Goal: Transaction & Acquisition: Purchase product/service

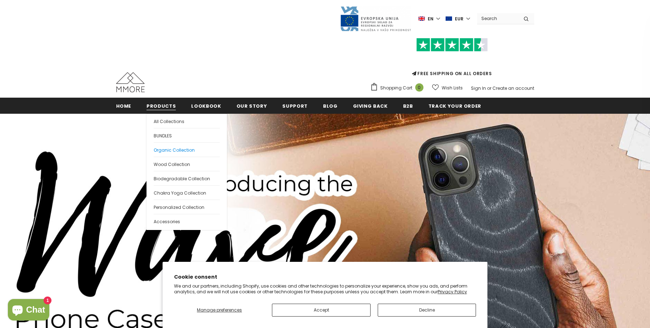
click at [175, 148] on span "Organic Collection" at bounding box center [174, 150] width 41 height 6
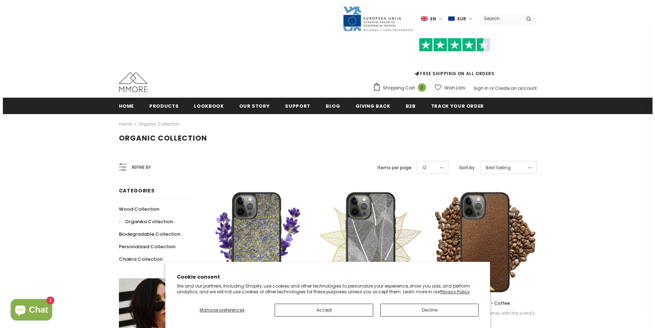
scroll to position [74, 0]
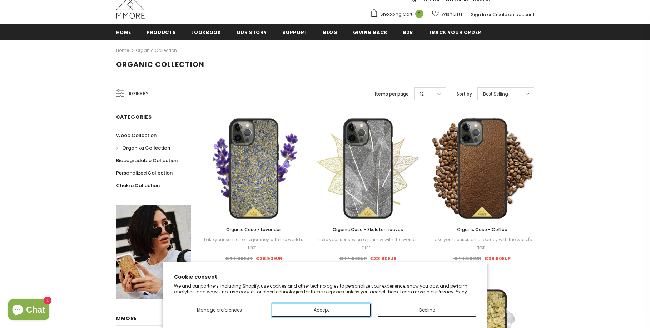
click at [331, 307] on button "Accept" at bounding box center [321, 309] width 98 height 13
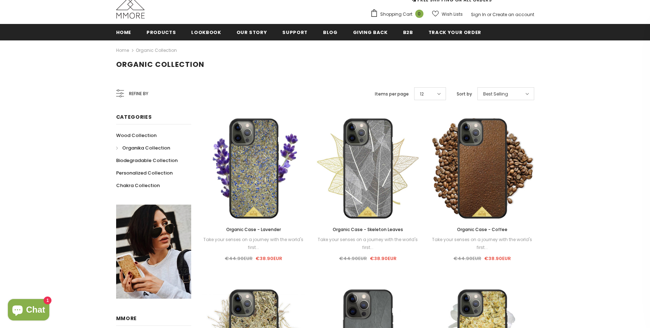
click at [117, 94] on icon at bounding box center [120, 93] width 8 height 8
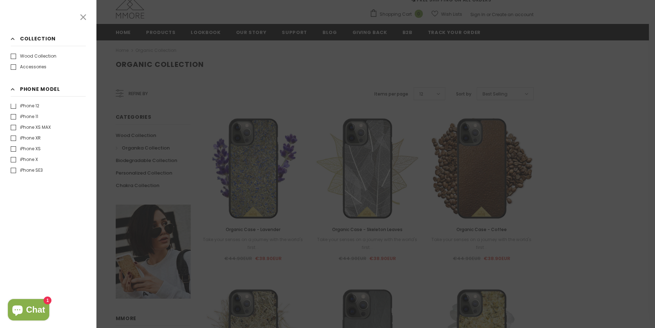
scroll to position [216, 0]
click at [14, 139] on label "iPhone XR" at bounding box center [26, 137] width 30 height 7
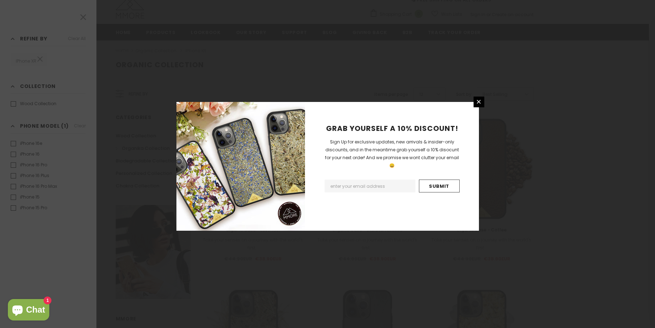
click at [355, 182] on input "Email Address" at bounding box center [370, 185] width 91 height 13
click at [398, 180] on input "Email Address" at bounding box center [370, 185] width 91 height 13
type input "heinz61schwarz@t-online.de"
click at [435, 179] on input "Submit" at bounding box center [439, 185] width 41 height 13
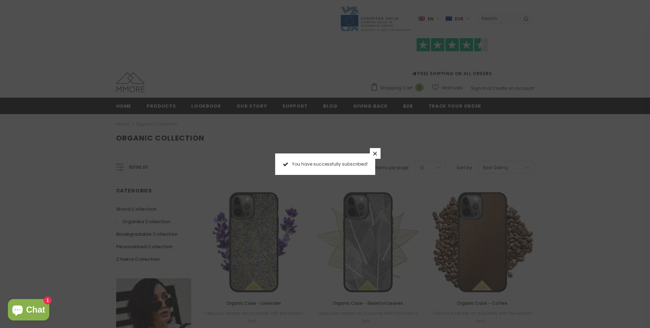
click at [374, 154] on icon at bounding box center [375, 153] width 6 height 6
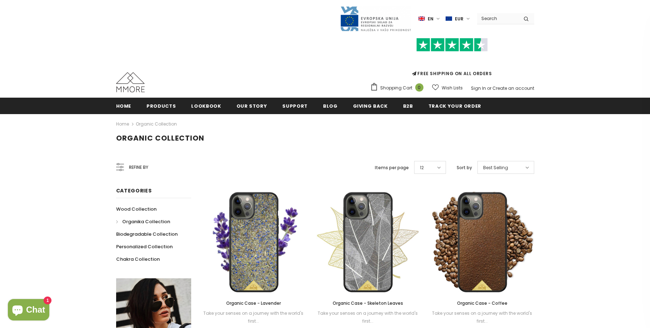
click at [136, 167] on span "Refine by" at bounding box center [138, 167] width 19 height 8
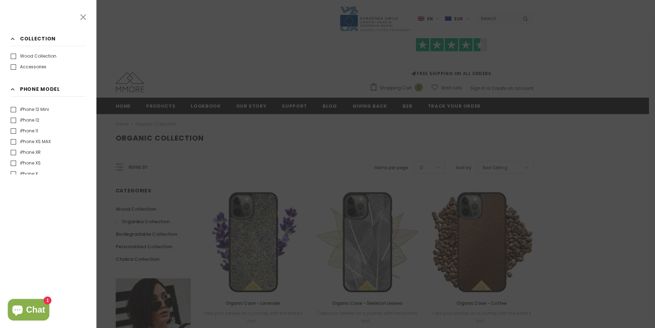
scroll to position [201, 0]
click at [15, 153] on label "iPhone XR" at bounding box center [26, 151] width 30 height 7
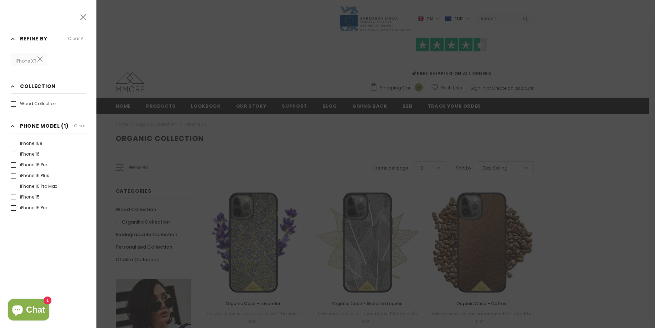
click at [83, 16] on icon at bounding box center [83, 17] width 9 height 9
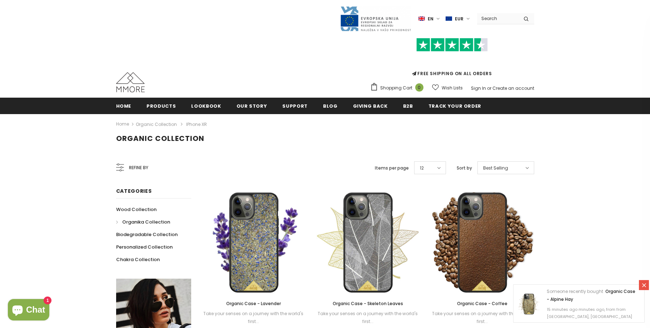
click at [499, 167] on span "Best Selling" at bounding box center [495, 167] width 25 height 7
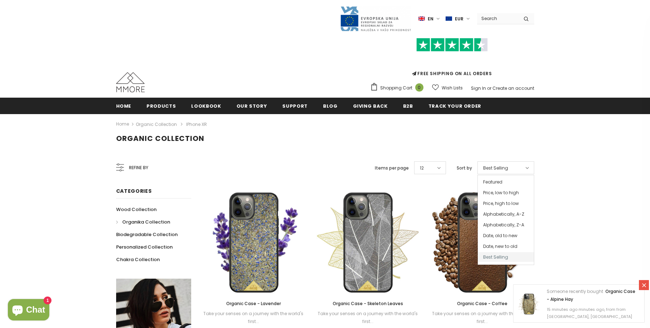
click at [289, 148] on div "Organic Collection" at bounding box center [325, 144] width 650 height 21
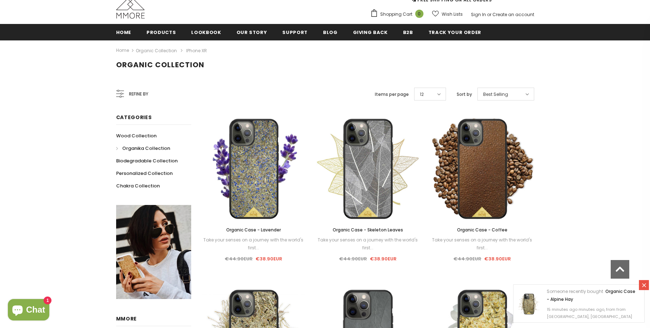
scroll to position [73, 0]
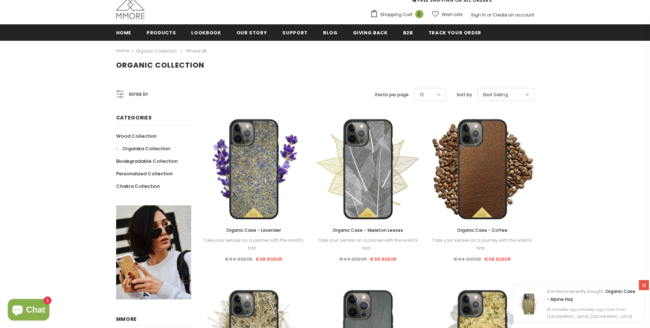
click at [518, 96] on div "Best Selling" at bounding box center [505, 94] width 57 height 13
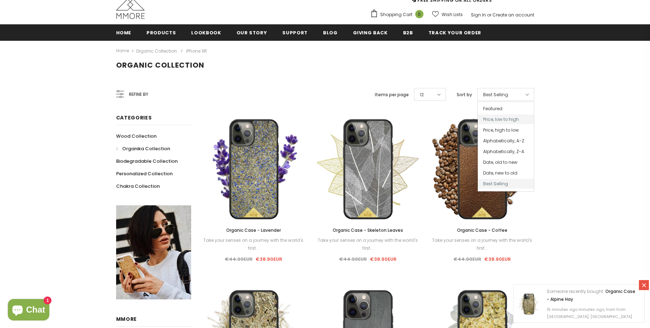
click at [518, 117] on span "Price, low to high" at bounding box center [506, 119] width 56 height 10
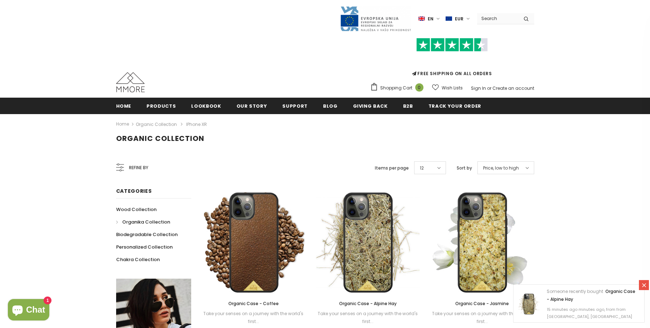
click at [136, 165] on span "Refine by" at bounding box center [138, 168] width 19 height 8
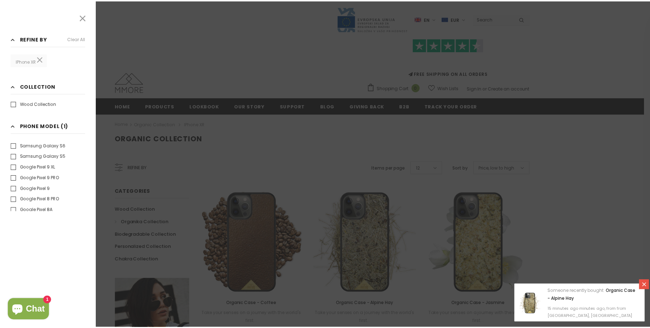
scroll to position [731, 0]
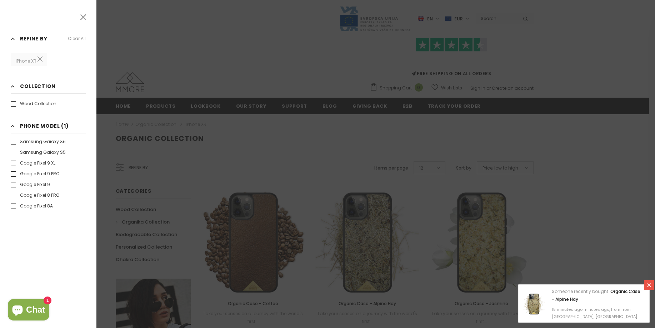
click at [83, 16] on icon at bounding box center [83, 17] width 6 height 6
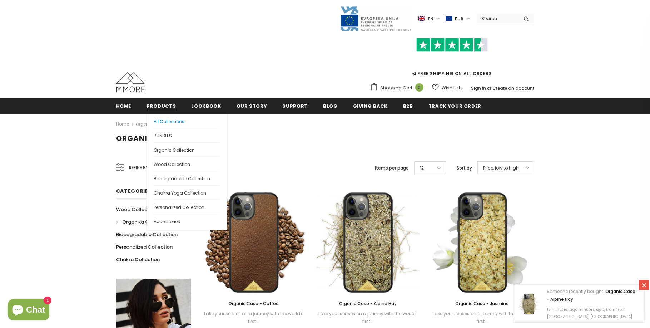
click at [168, 125] on link "All Collections" at bounding box center [187, 121] width 66 height 14
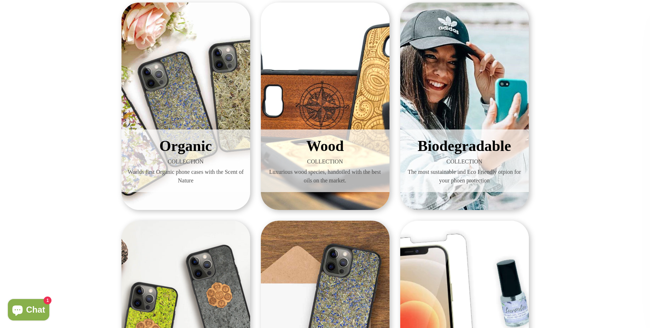
scroll to position [130, 0]
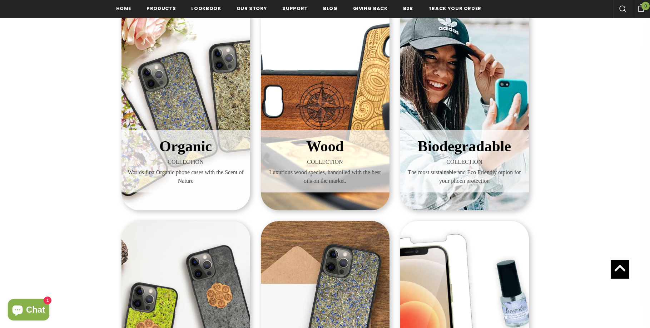
click at [465, 143] on span "Biodegradable" at bounding box center [464, 146] width 93 height 16
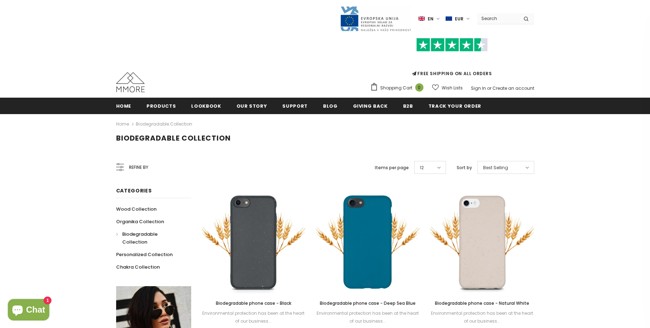
click at [131, 165] on span "Refine by" at bounding box center [138, 167] width 19 height 8
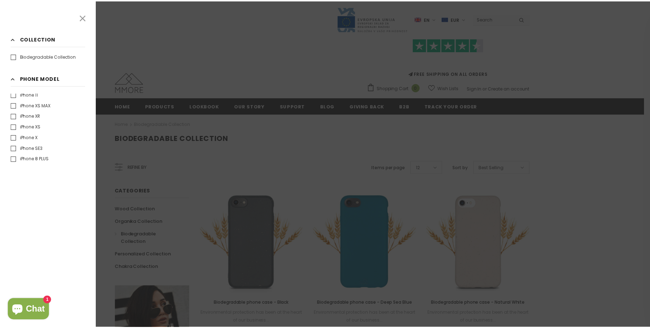
scroll to position [183, 0]
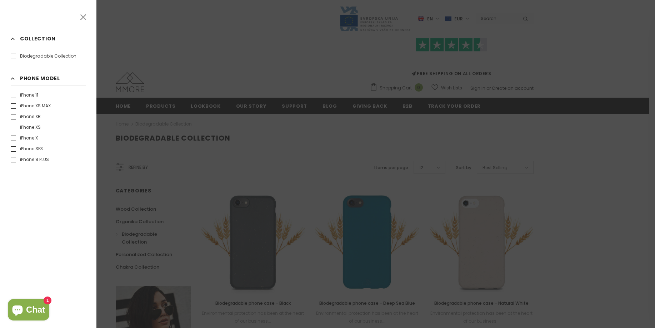
click at [13, 117] on label "iPhone XR" at bounding box center [26, 116] width 30 height 7
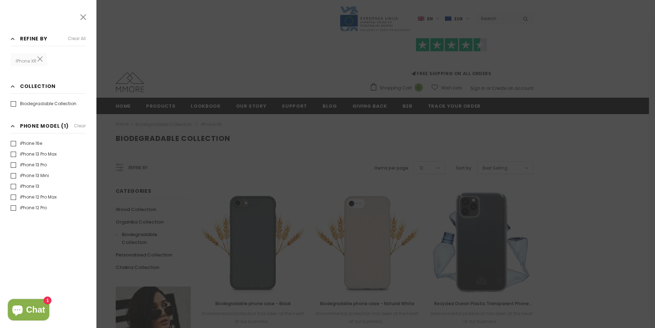
click at [83, 18] on icon at bounding box center [83, 17] width 9 height 9
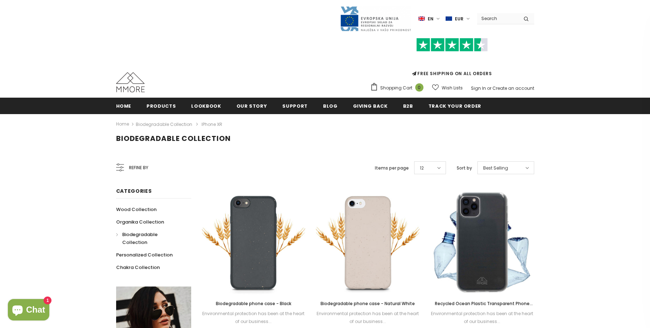
click at [503, 168] on span "Best Selling" at bounding box center [495, 167] width 25 height 7
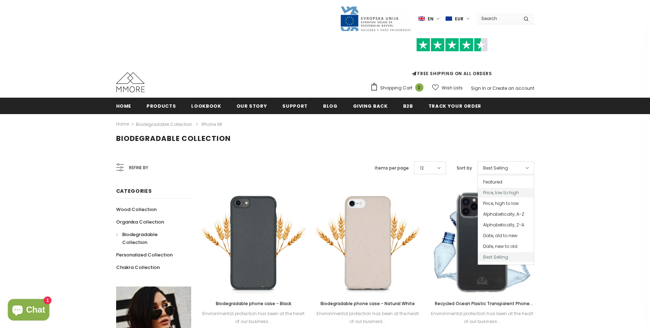
click at [509, 193] on span "Price, low to high" at bounding box center [506, 193] width 56 height 10
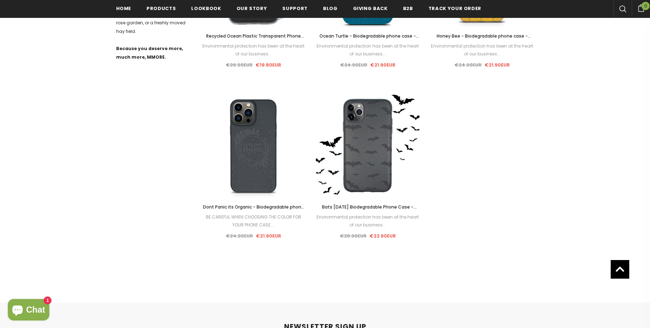
scroll to position [440, 0]
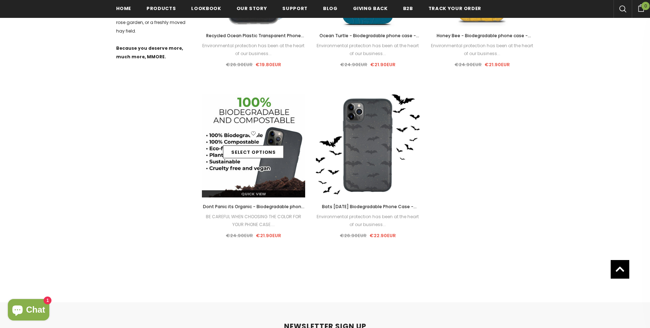
click at [262, 169] on img at bounding box center [254, 146] width 104 height 104
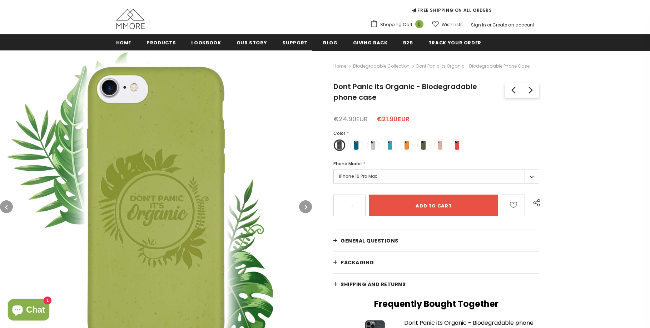
scroll to position [78, 0]
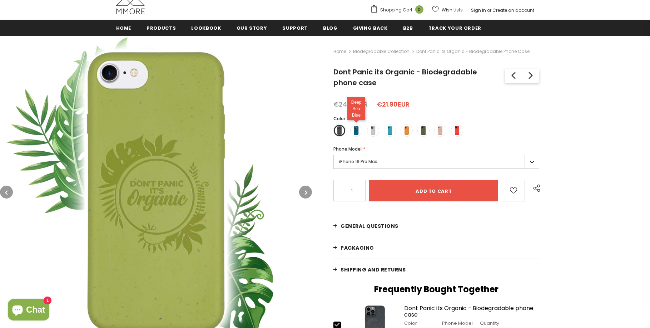
click at [357, 134] on span at bounding box center [356, 130] width 9 height 9
click at [0, 0] on input "radio" at bounding box center [0, 0] width 0 height 0
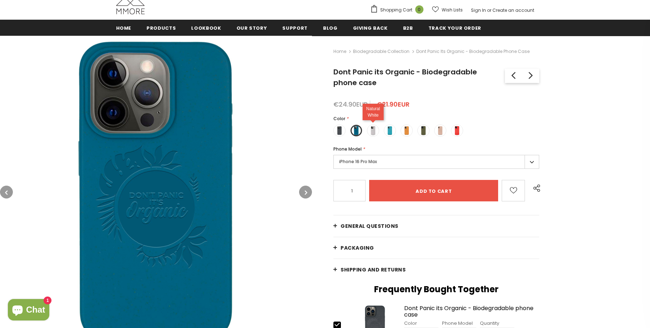
click at [375, 129] on span at bounding box center [372, 130] width 9 height 9
click at [0, 0] on input "radio" at bounding box center [0, 0] width 0 height 0
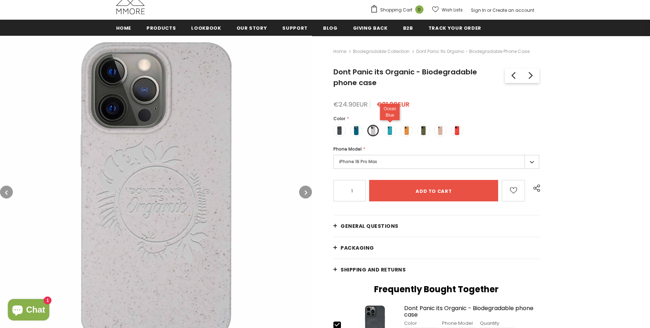
click at [390, 130] on span at bounding box center [389, 130] width 9 height 9
click at [0, 0] on input "radio" at bounding box center [0, 0] width 0 height 0
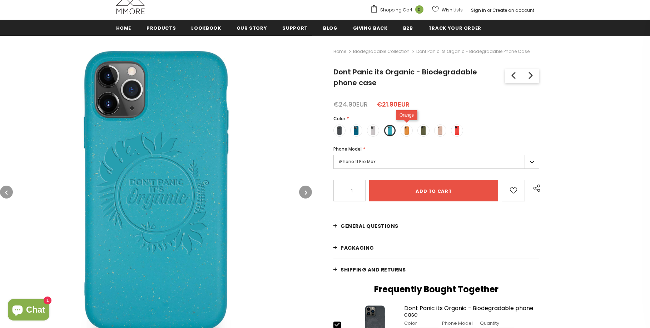
click at [407, 130] on span at bounding box center [406, 130] width 9 height 9
click at [0, 0] on input "radio" at bounding box center [0, 0] width 0 height 0
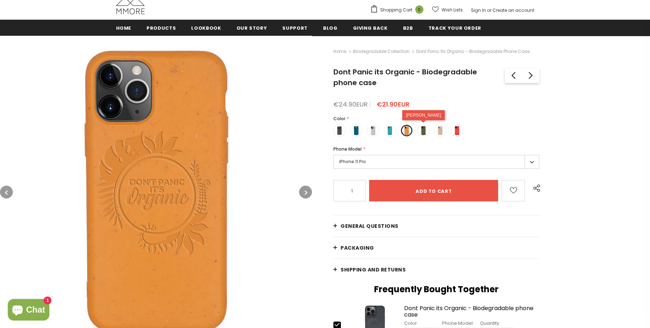
click at [425, 131] on span at bounding box center [423, 130] width 9 height 9
click at [0, 0] on input "radio" at bounding box center [0, 0] width 0 height 0
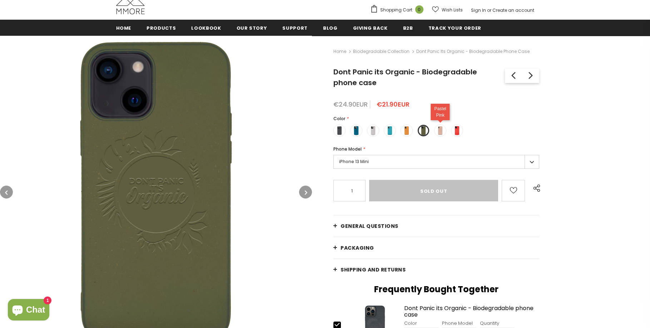
click at [442, 131] on span at bounding box center [440, 130] width 9 height 9
click at [0, 0] on input "radio" at bounding box center [0, 0] width 0 height 0
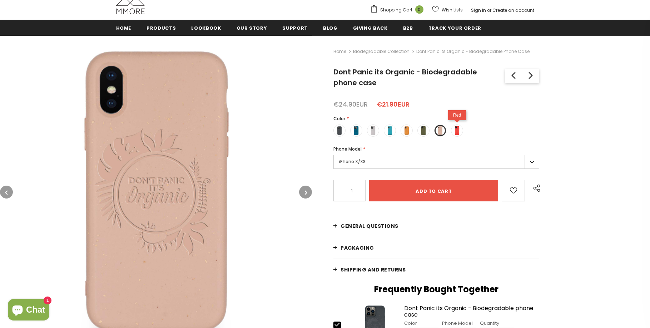
click at [457, 131] on span at bounding box center [456, 130] width 9 height 9
click at [0, 0] on input "radio" at bounding box center [0, 0] width 0 height 0
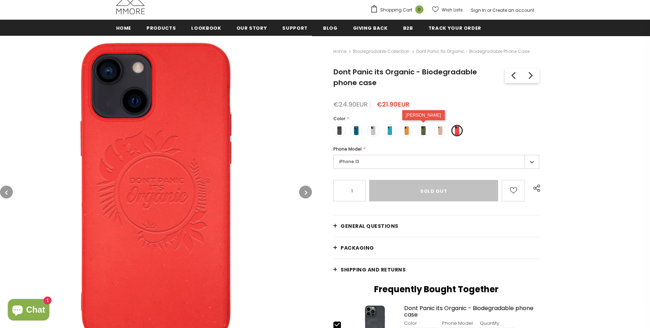
click at [425, 132] on span at bounding box center [423, 130] width 9 height 9
click at [0, 0] on input "radio" at bounding box center [0, 0] width 0 height 0
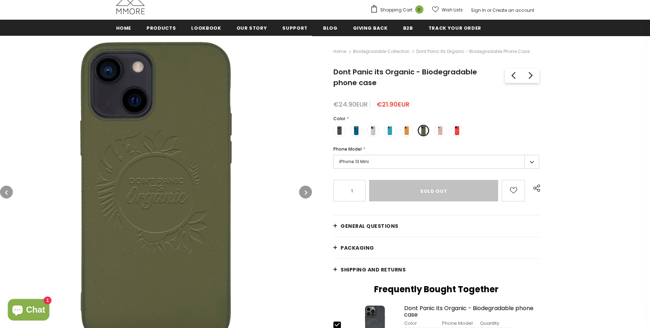
click at [530, 162] on label "iPhone 13 Mini" at bounding box center [436, 162] width 206 height 14
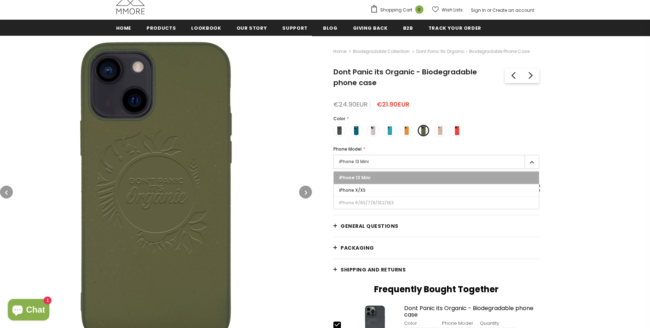
click at [332, 126] on div "Home Biodegradable Collection Dont Panic its Organic - Biodegradable phone case…" at bounding box center [481, 276] width 338 height 481
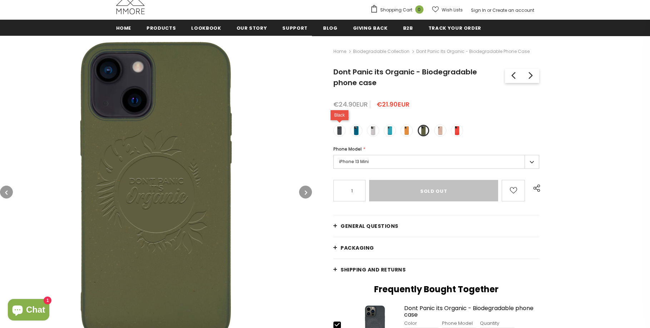
click at [340, 129] on span at bounding box center [339, 130] width 9 height 9
click at [0, 0] on input "radio" at bounding box center [0, 0] width 0 height 0
type input "Add to cart"
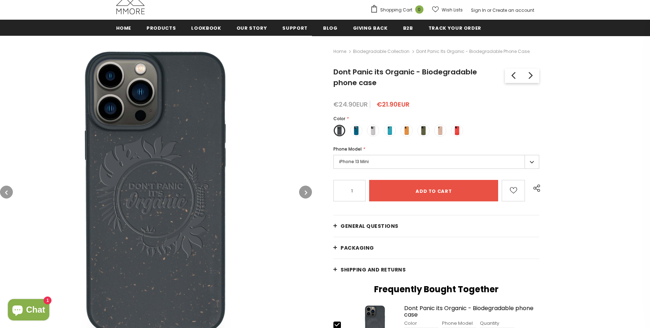
click at [395, 161] on label "iPhone 13 Mini" at bounding box center [436, 162] width 206 height 14
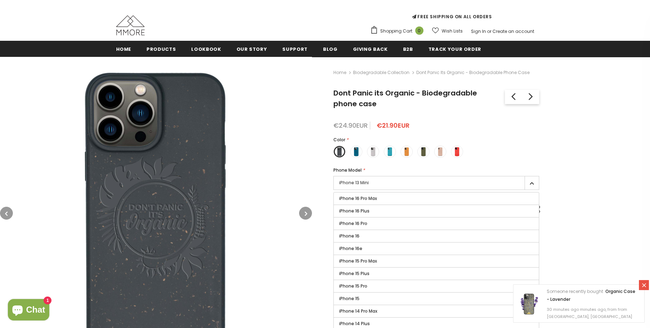
scroll to position [57, 0]
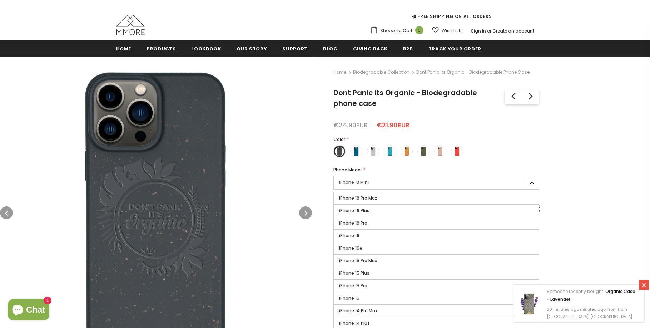
click at [643, 283] on icon at bounding box center [644, 285] width 4 height 4
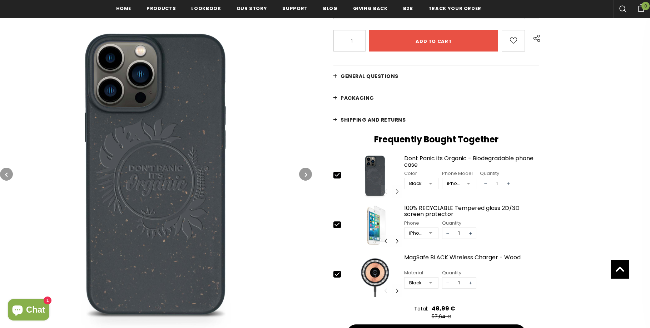
scroll to position [230, 0]
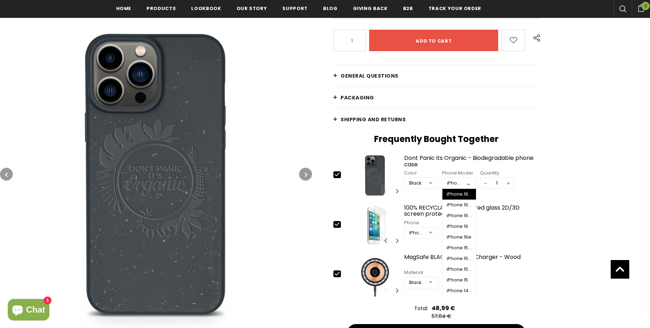
click at [466, 183] on div at bounding box center [468, 183] width 14 height 11
click at [575, 163] on div "Home Biodegradable Collection Dont Panic its Organic - Biodegradable phone case…" at bounding box center [481, 126] width 338 height 481
click at [337, 224] on icon at bounding box center [337, 224] width 8 height 8
type input "0"
click at [337, 273] on icon at bounding box center [337, 274] width 8 height 8
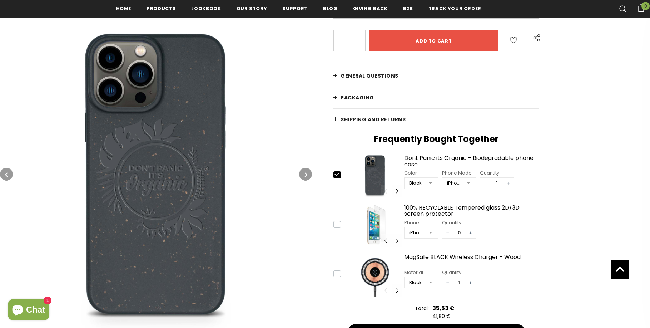
type input "0"
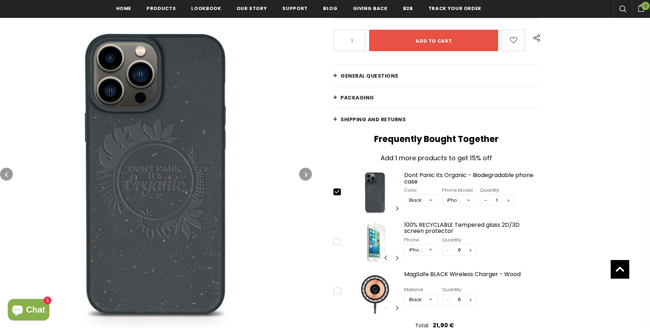
click at [337, 241] on icon at bounding box center [337, 241] width 8 height 8
type input "1"
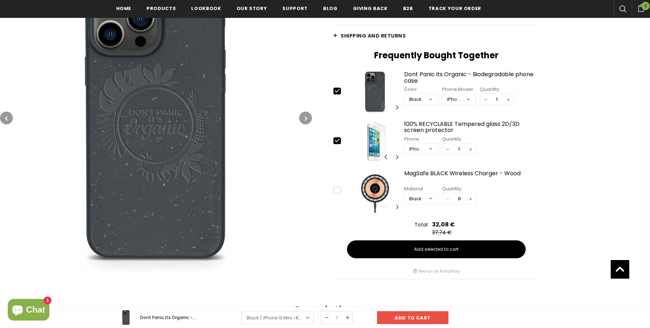
scroll to position [314, 0]
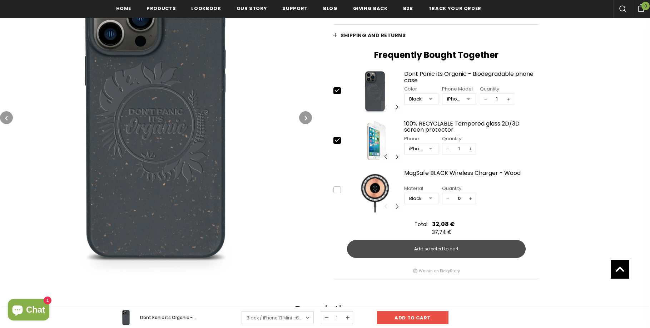
click at [436, 247] on span "Add selected to cart" at bounding box center [436, 249] width 44 height 6
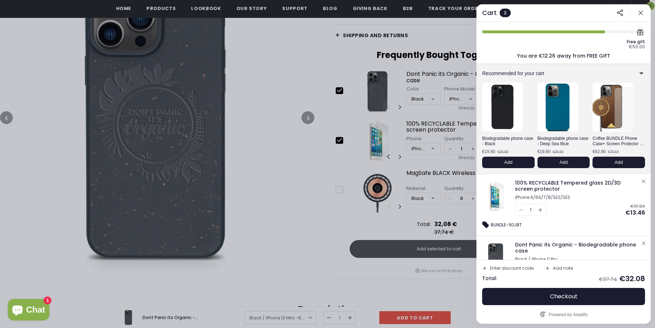
click at [641, 11] on icon "button" at bounding box center [641, 12] width 7 height 7
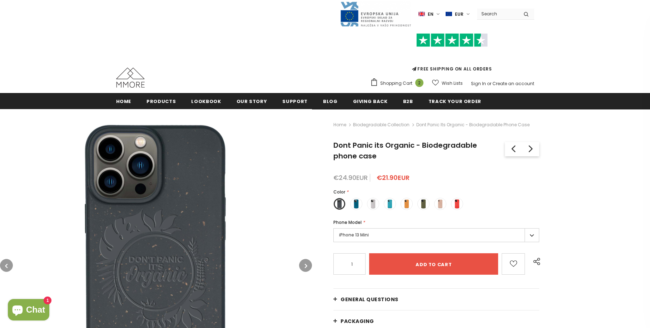
scroll to position [0, 0]
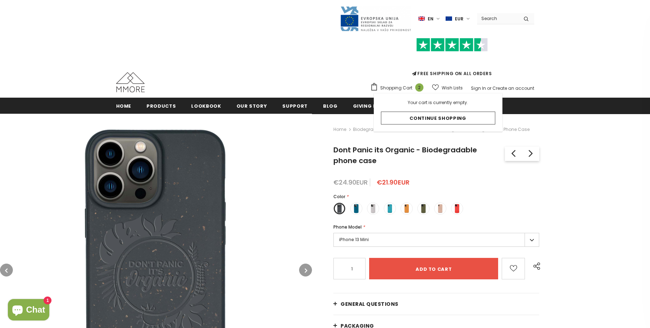
click at [402, 88] on span "Shopping Cart" at bounding box center [396, 87] width 32 height 7
click at [422, 88] on span "2" at bounding box center [419, 87] width 8 height 8
click at [397, 87] on span "Shopping Cart" at bounding box center [396, 87] width 32 height 7
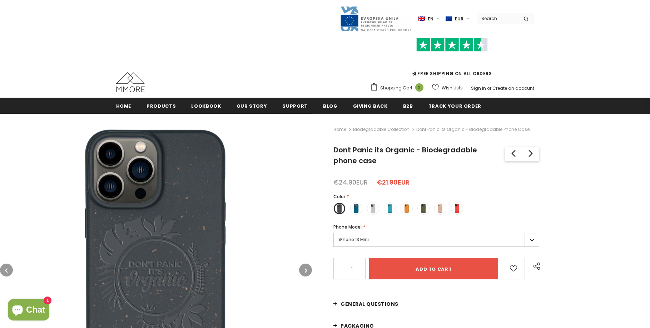
click at [292, 189] on img at bounding box center [156, 270] width 312 height 312
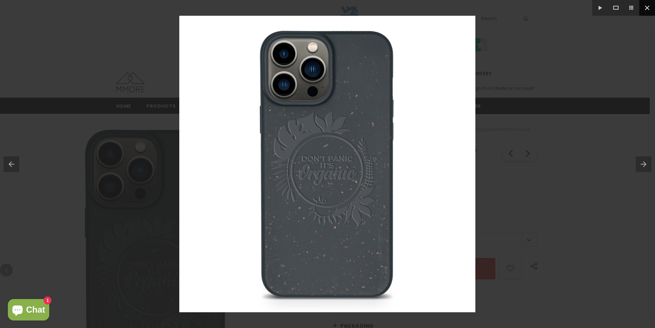
click at [647, 6] on button at bounding box center [648, 8] width 16 height 16
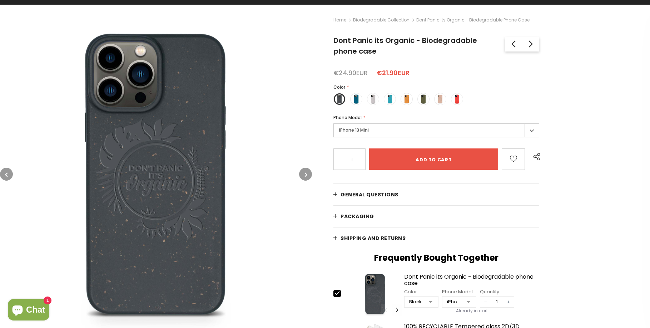
scroll to position [110, 0]
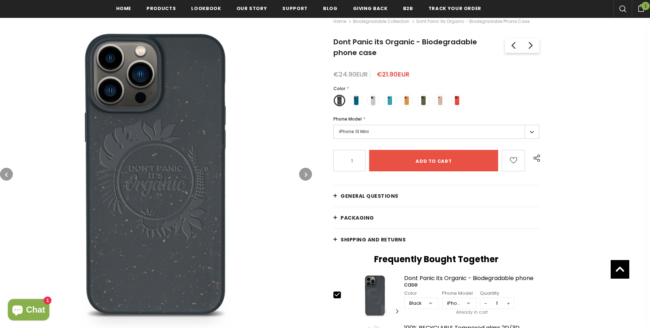
click at [531, 130] on label "iPhone 13 Mini" at bounding box center [436, 132] width 206 height 14
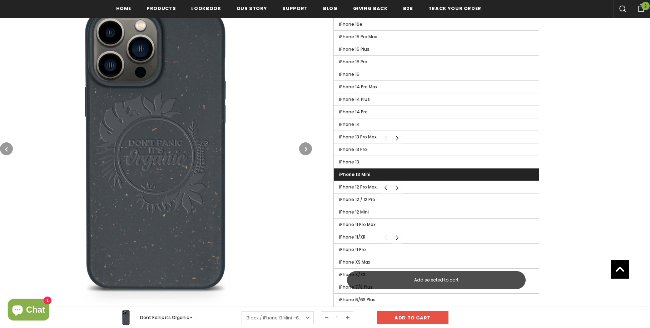
scroll to position [283, 0]
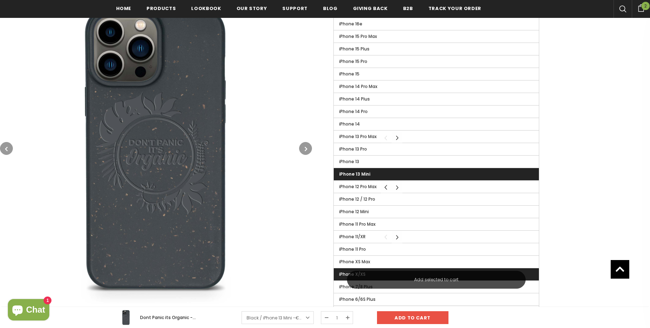
click at [343, 274] on span "iPhone X/XS" at bounding box center [352, 274] width 26 height 6
click at [0, 0] on input "iPhone X/XS" at bounding box center [0, 0] width 0 height 0
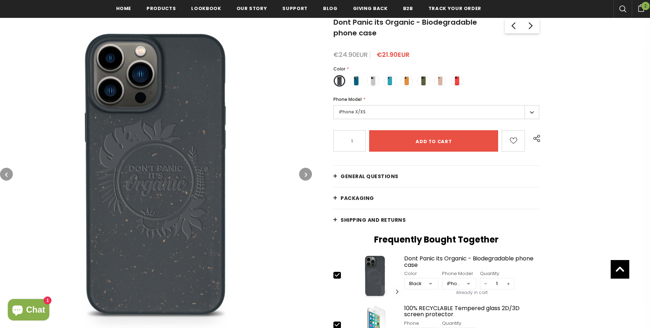
scroll to position [127, 0]
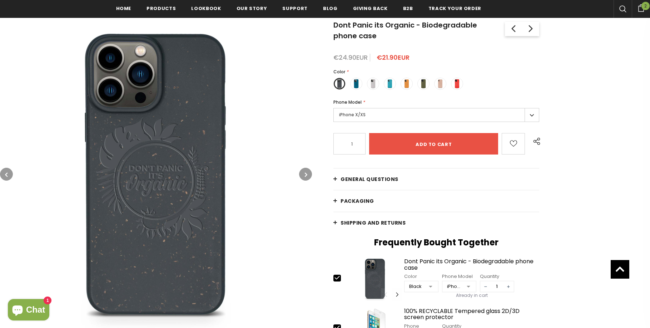
click at [400, 114] on label "iPhone X/XS" at bounding box center [436, 115] width 206 height 14
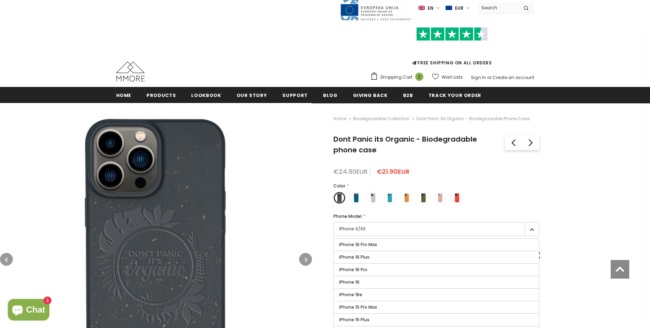
scroll to position [0, 0]
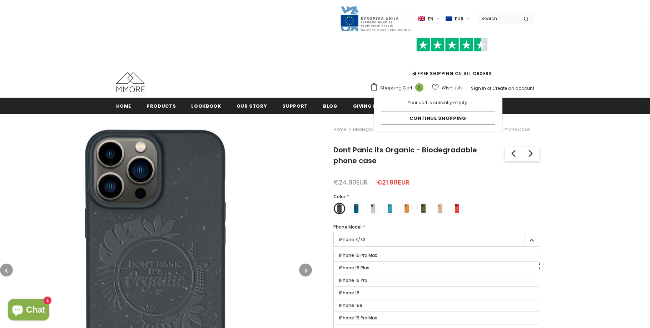
click at [397, 89] on span "Shopping Cart" at bounding box center [396, 87] width 32 height 7
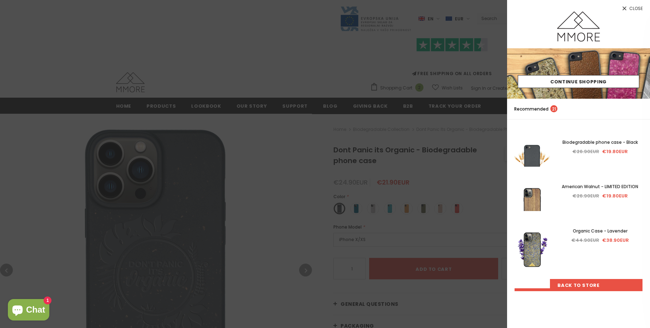
click at [583, 282] on link "Back To Store" at bounding box center [578, 284] width 129 height 13
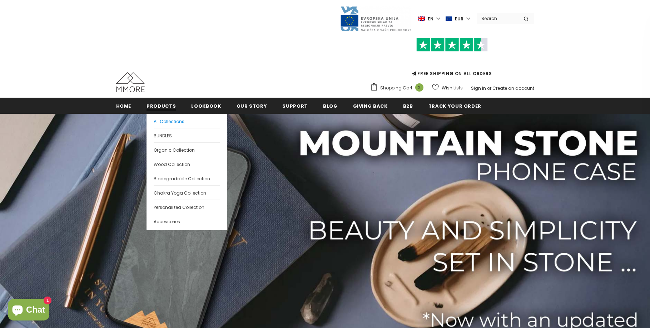
click at [165, 119] on span "All Collections" at bounding box center [169, 121] width 31 height 6
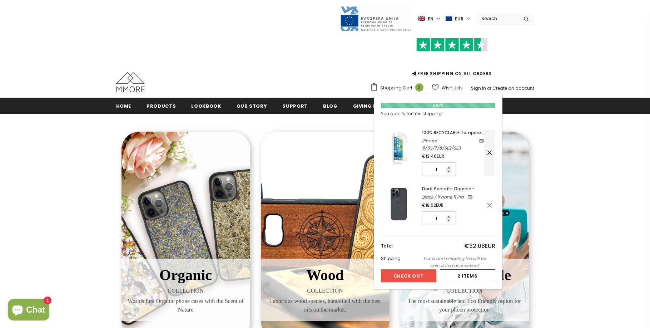
click at [492, 149] on icon at bounding box center [489, 152] width 7 height 7
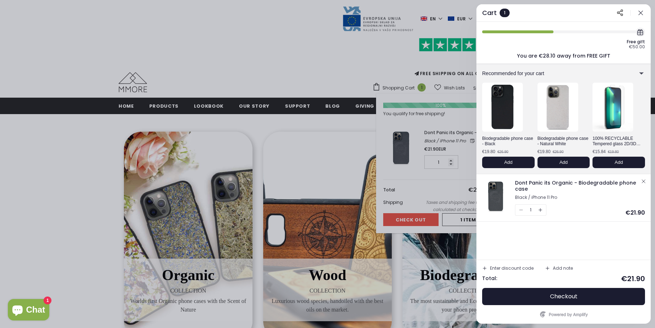
click at [643, 180] on icon "button" at bounding box center [644, 181] width 6 height 6
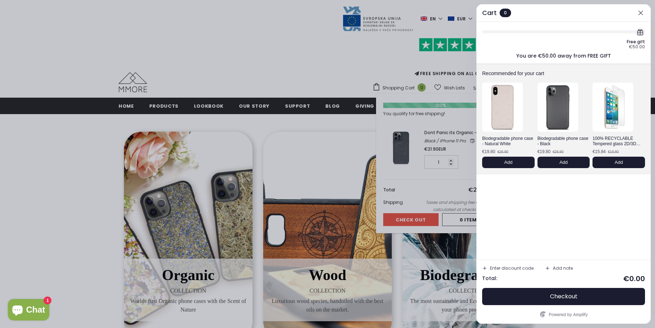
click at [639, 13] on icon "button" at bounding box center [641, 12] width 7 height 7
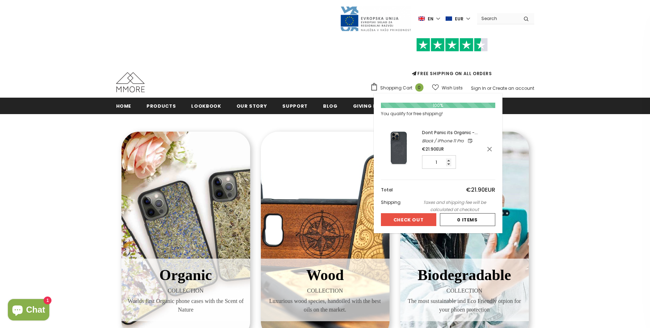
click at [493, 150] on icon at bounding box center [489, 148] width 7 height 7
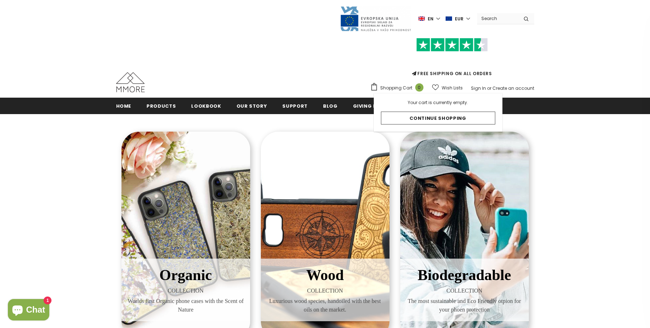
click at [400, 86] on span "Shopping Cart" at bounding box center [396, 87] width 32 height 7
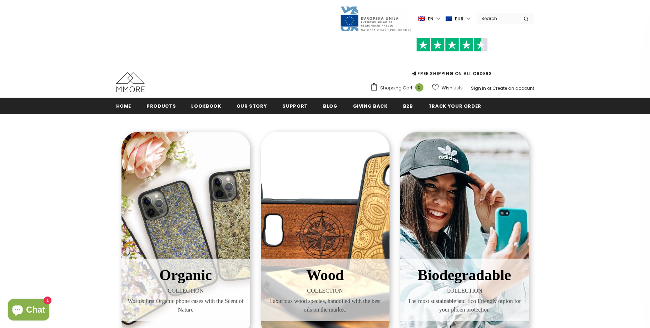
click at [320, 67] on div "FREE SHIPPING ON ALL ORDERS Shopping Cart 0 Close Your bag 0 items Your cart is…" at bounding box center [325, 63] width 418 height 62
click at [437, 232] on div "Biodegradable COLLECTION The most sustainable and Eco Friendly otpion for your …" at bounding box center [464, 235] width 129 height 207
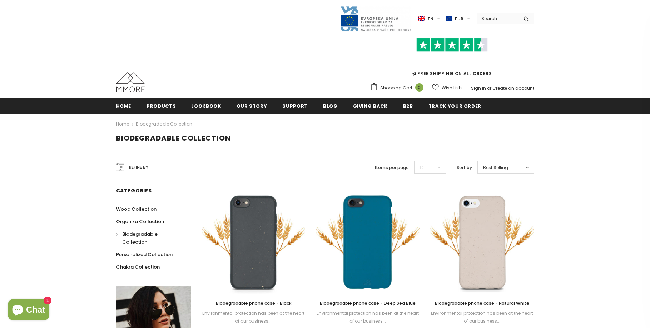
click at [138, 167] on span "Refine by" at bounding box center [138, 167] width 19 height 8
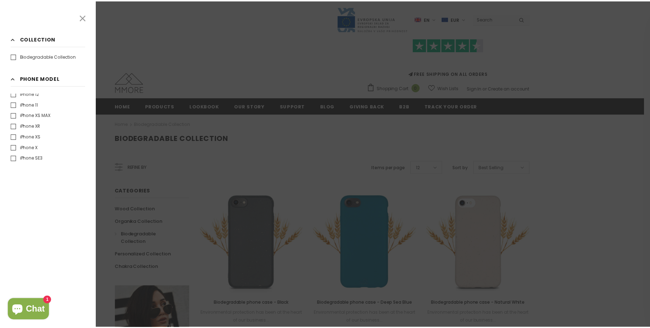
scroll to position [173, 0]
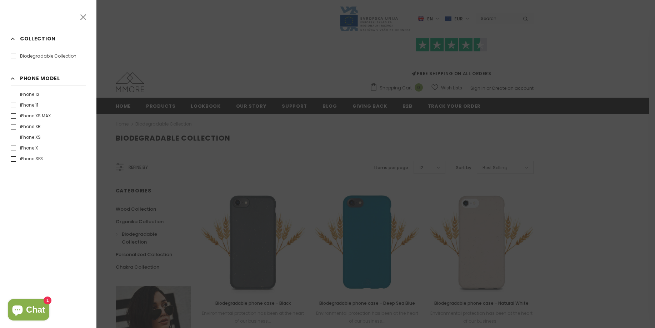
click at [13, 127] on label "iPhone XR" at bounding box center [26, 126] width 30 height 7
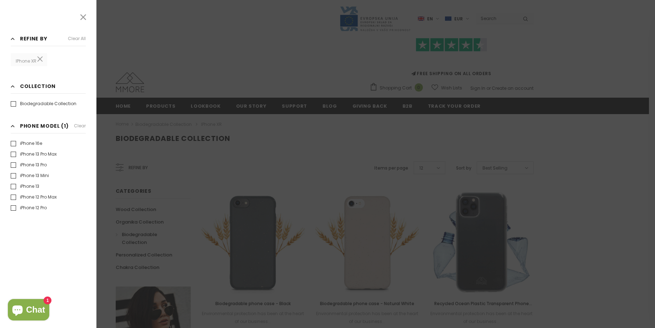
click at [82, 15] on icon at bounding box center [83, 17] width 9 height 9
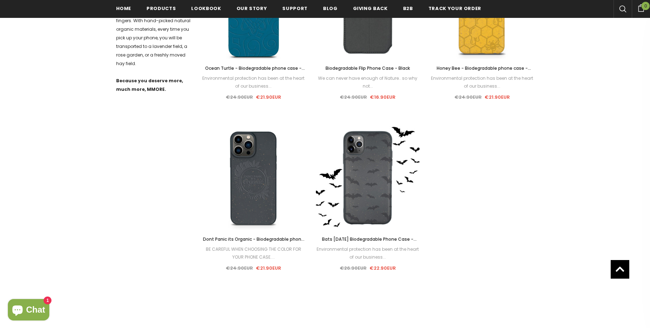
scroll to position [408, 0]
click at [280, 238] on span "Dont Panic its Organic - Biodegradable phone case" at bounding box center [253, 243] width 101 height 14
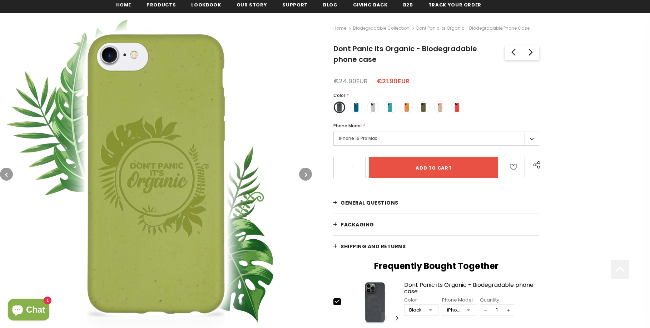
scroll to position [101, 0]
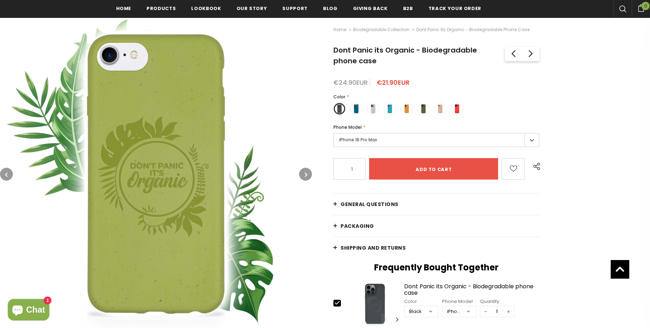
click at [529, 139] on label "iPhone 16 Pro Max" at bounding box center [436, 140] width 206 height 14
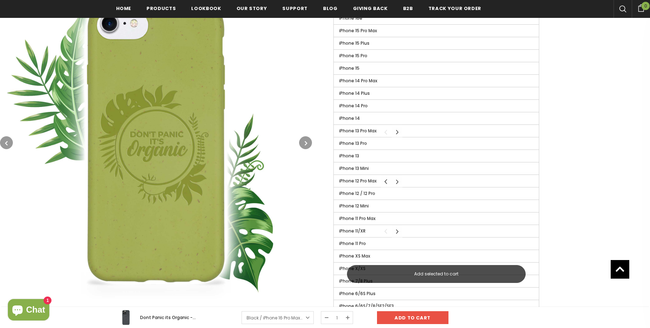
scroll to position [289, 0]
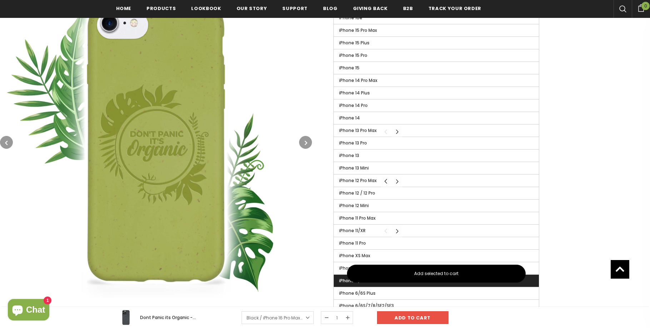
click at [341, 277] on label "iPhone 7/8 Plus" at bounding box center [436, 280] width 205 height 12
click at [0, 0] on input "iPhone 7/8 Plus" at bounding box center [0, 0] width 0 height 0
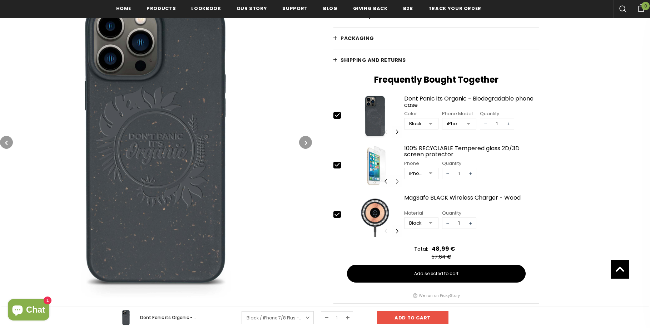
click at [336, 211] on icon at bounding box center [337, 215] width 8 height 8
type input "0"
click at [430, 172] on div at bounding box center [431, 173] width 14 height 11
click at [255, 114] on img at bounding box center [156, 142] width 312 height 312
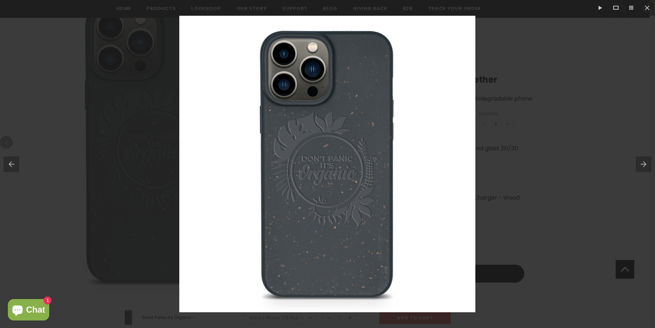
click at [448, 100] on img at bounding box center [327, 164] width 296 height 296
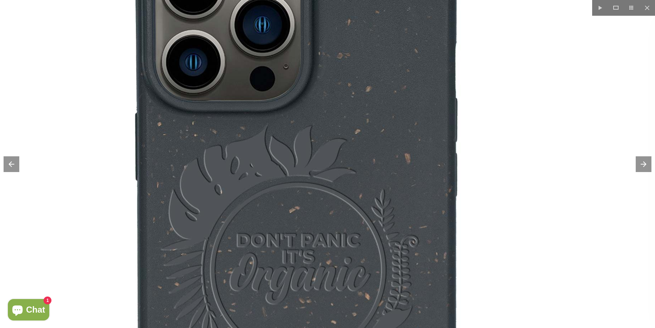
click at [448, 100] on img at bounding box center [298, 253] width 715 height 715
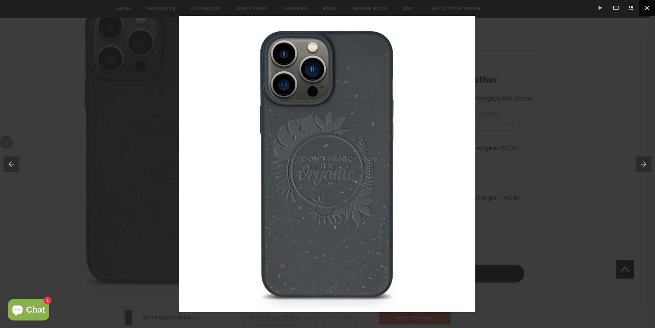
click at [646, 5] on button at bounding box center [648, 8] width 16 height 16
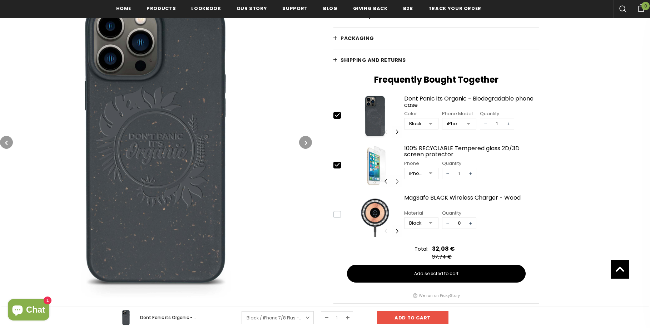
click at [337, 164] on icon at bounding box center [337, 165] width 8 height 8
type input "0"
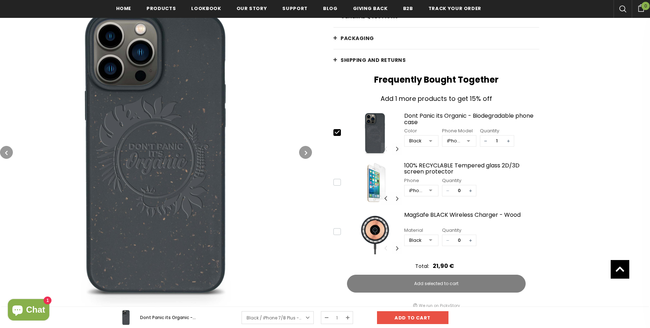
click at [335, 133] on icon at bounding box center [337, 132] width 8 height 8
type input "1"
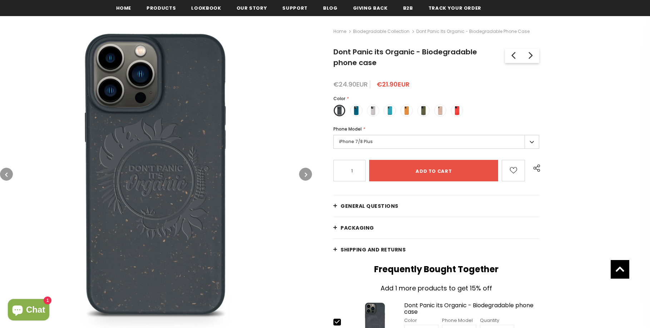
scroll to position [97, 0]
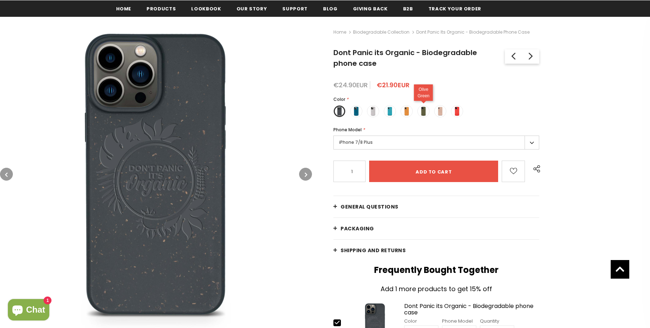
click at [423, 108] on span at bounding box center [423, 111] width 9 height 9
click at [0, 0] on input "radio" at bounding box center [0, 0] width 0 height 0
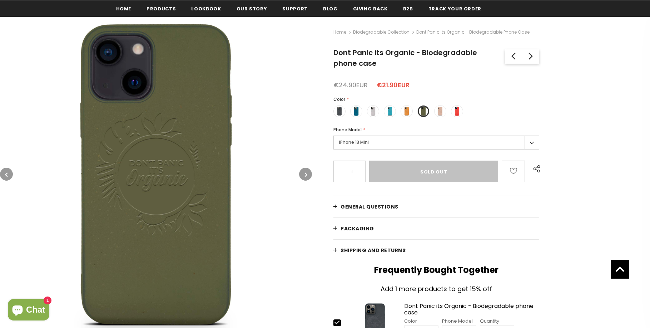
click at [530, 144] on label "iPhone 13 Mini" at bounding box center [436, 142] width 206 height 14
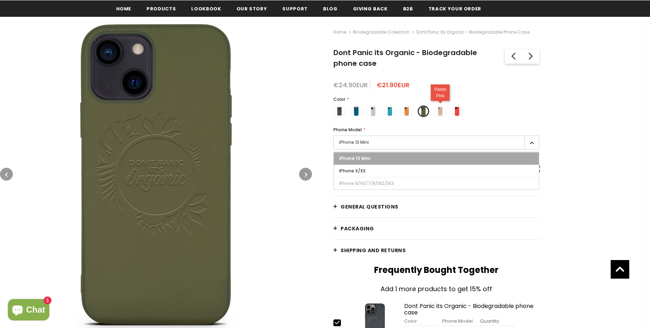
click at [441, 112] on span at bounding box center [440, 111] width 9 height 9
click at [0, 0] on input "radio" at bounding box center [0, 0] width 0 height 0
type input "Add to cart"
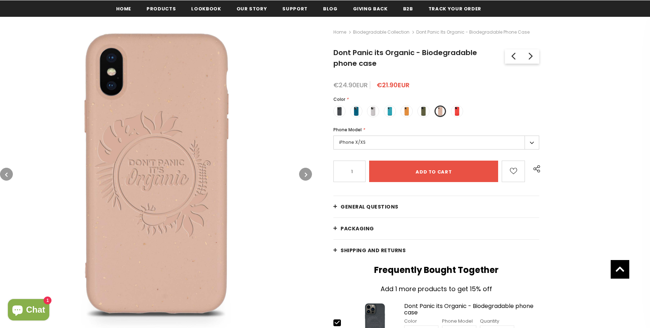
click at [429, 142] on label "iPhone X/XS" at bounding box center [436, 142] width 206 height 14
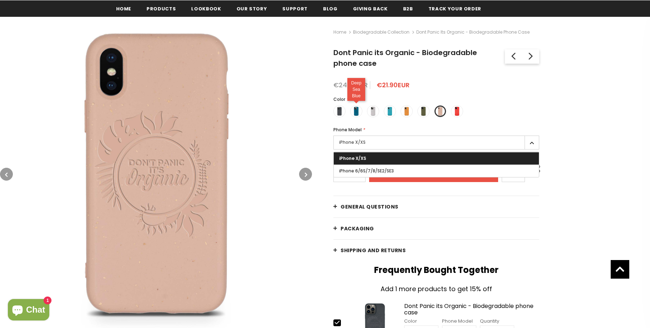
click at [355, 109] on span at bounding box center [356, 111] width 9 height 9
click at [0, 0] on input "radio" at bounding box center [0, 0] width 0 height 0
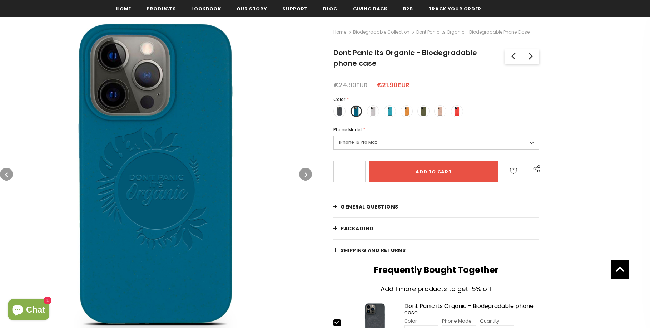
click at [357, 144] on label "iPhone 16 Pro Max" at bounding box center [436, 142] width 206 height 14
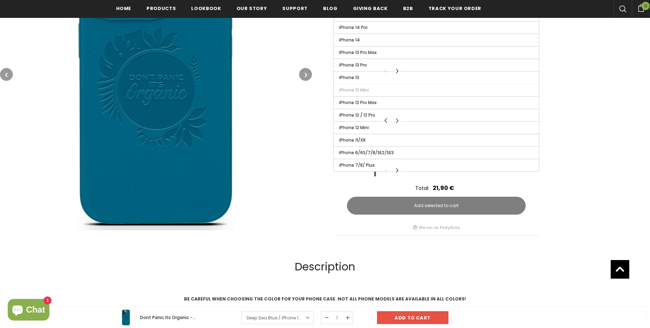
scroll to position [369, 0]
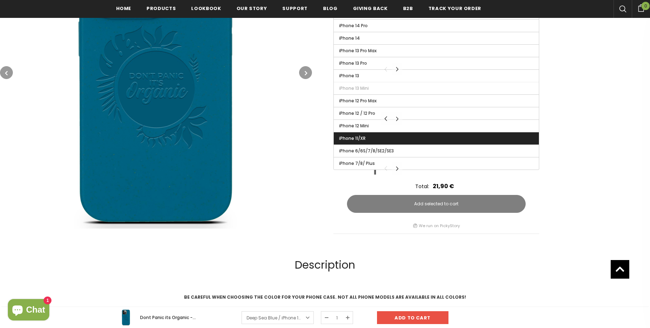
click at [383, 138] on label "iPhone 11/XR" at bounding box center [436, 138] width 205 height 12
click at [0, 0] on input "iPhone 11/XR" at bounding box center [0, 0] width 0 height 0
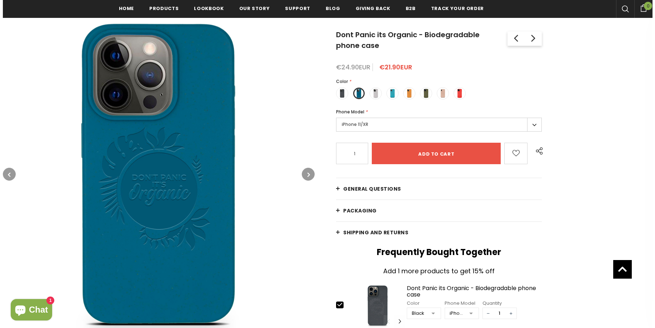
scroll to position [117, 0]
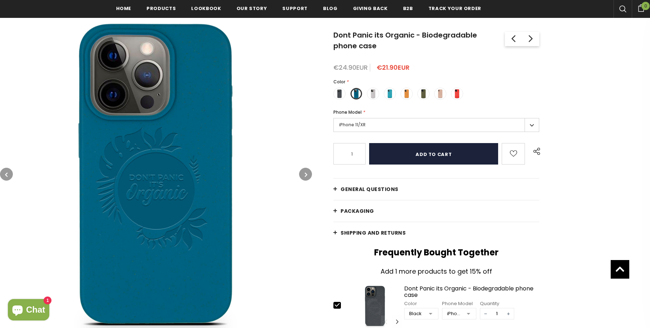
click at [426, 153] on input "Add to cart" at bounding box center [433, 153] width 129 height 21
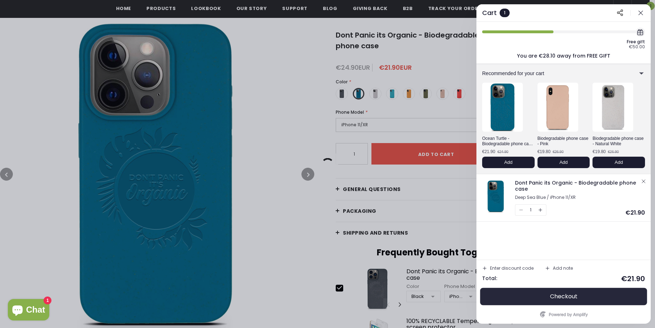
click at [565, 297] on span "Checkout" at bounding box center [564, 296] width 28 height 7
